Goal: Task Accomplishment & Management: Manage account settings

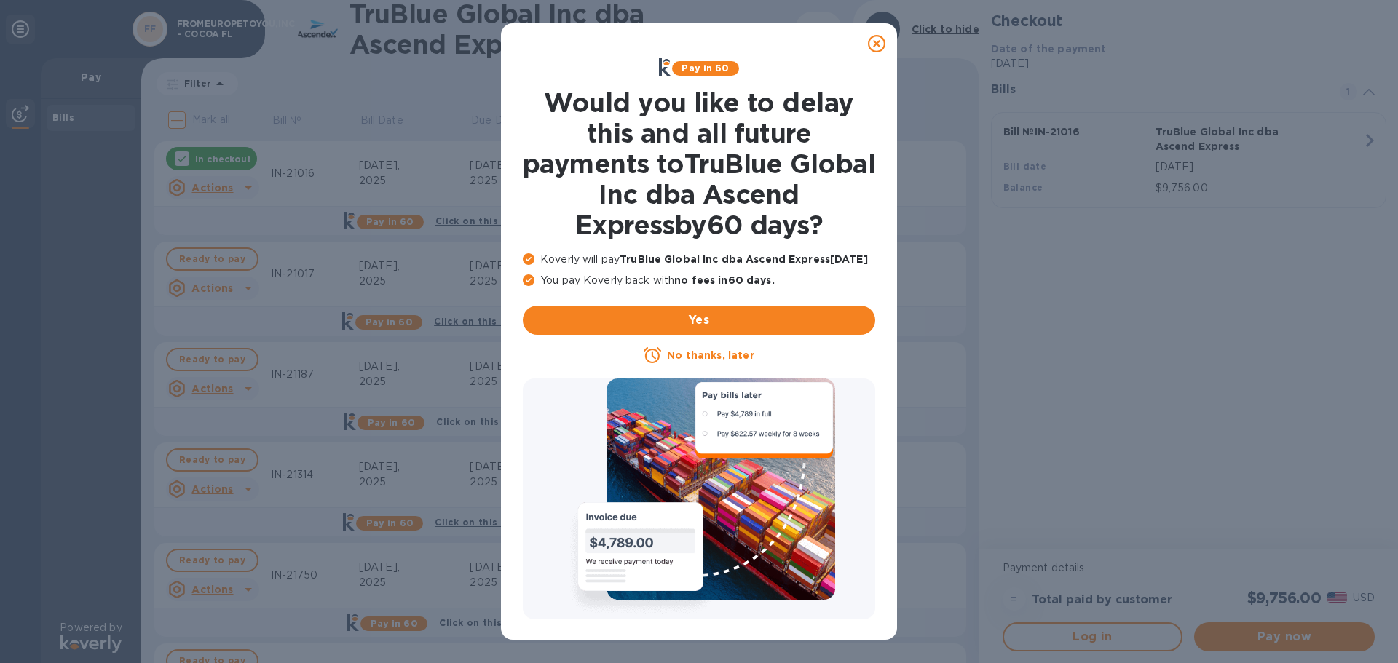
click at [875, 41] on icon at bounding box center [876, 43] width 17 height 17
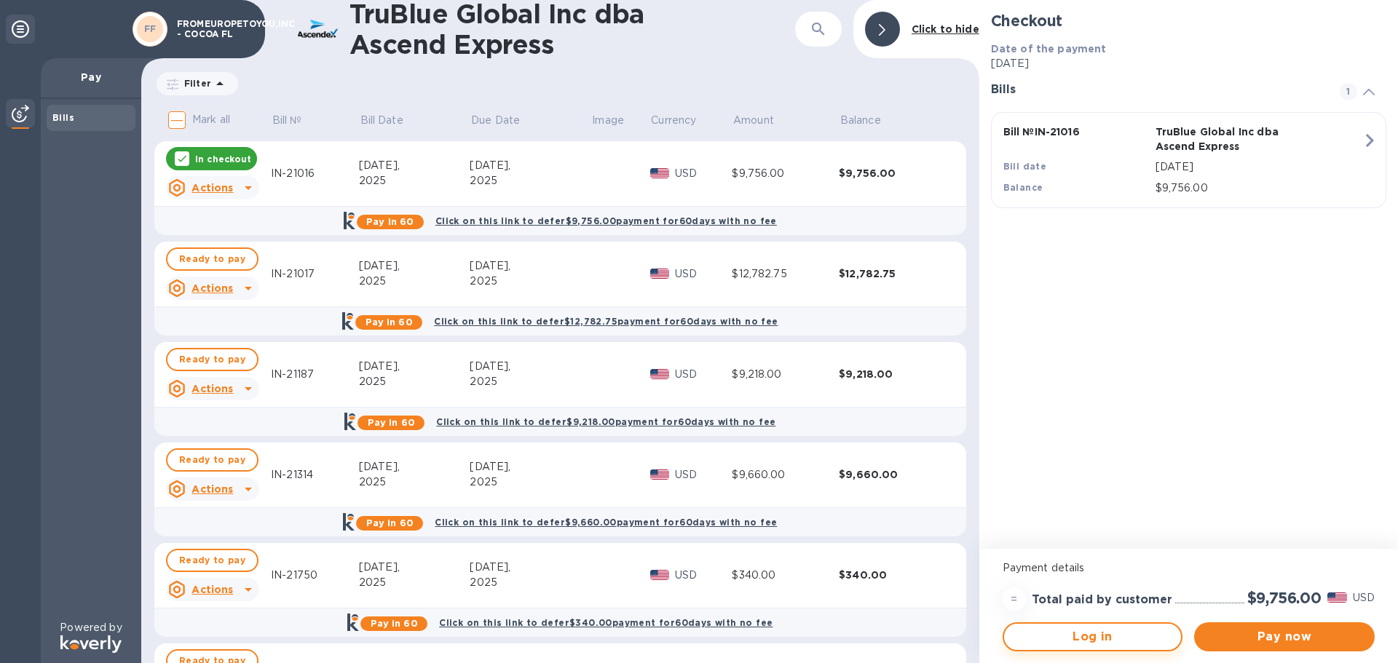
click at [1100, 646] on button "Log in" at bounding box center [1092, 636] width 181 height 29
